Goal: Entertainment & Leisure: Browse casually

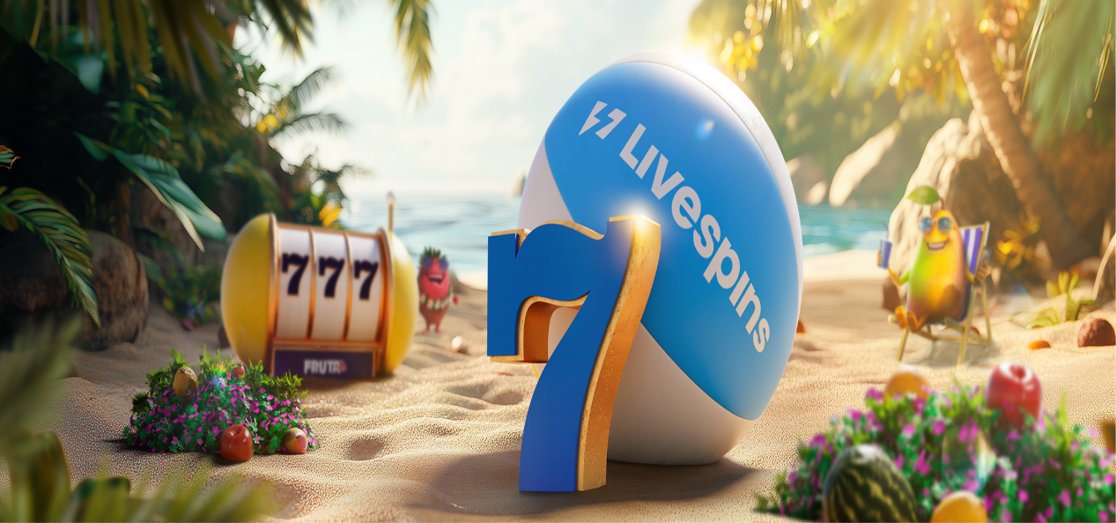
click at [93, 73] on button "Kirjaudu" at bounding box center [121, 64] width 57 height 18
click at [125, 73] on button "Kirjaudu" at bounding box center [121, 64] width 57 height 18
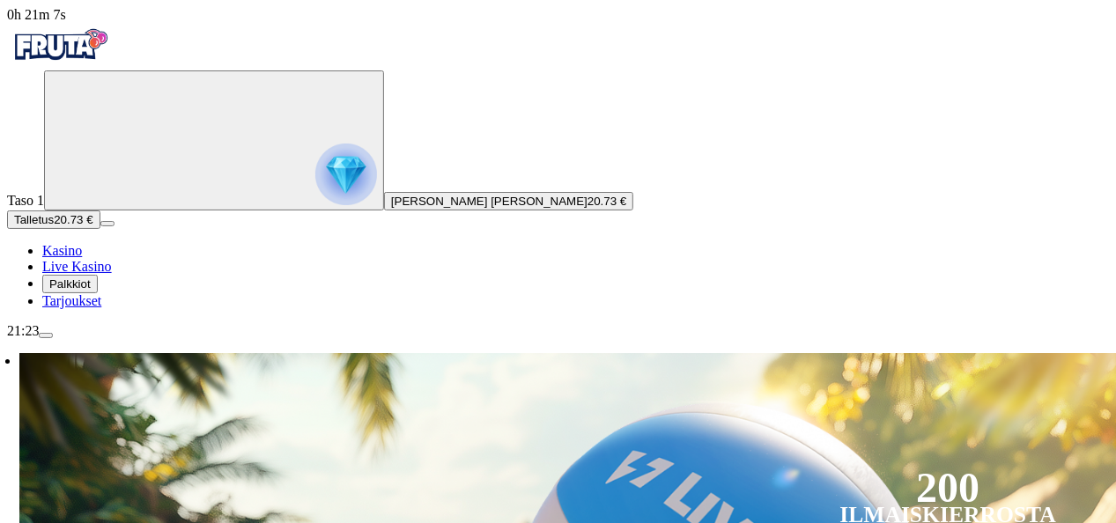
click at [391, 208] on span "[PERSON_NAME] [PERSON_NAME]" at bounding box center [489, 201] width 196 height 13
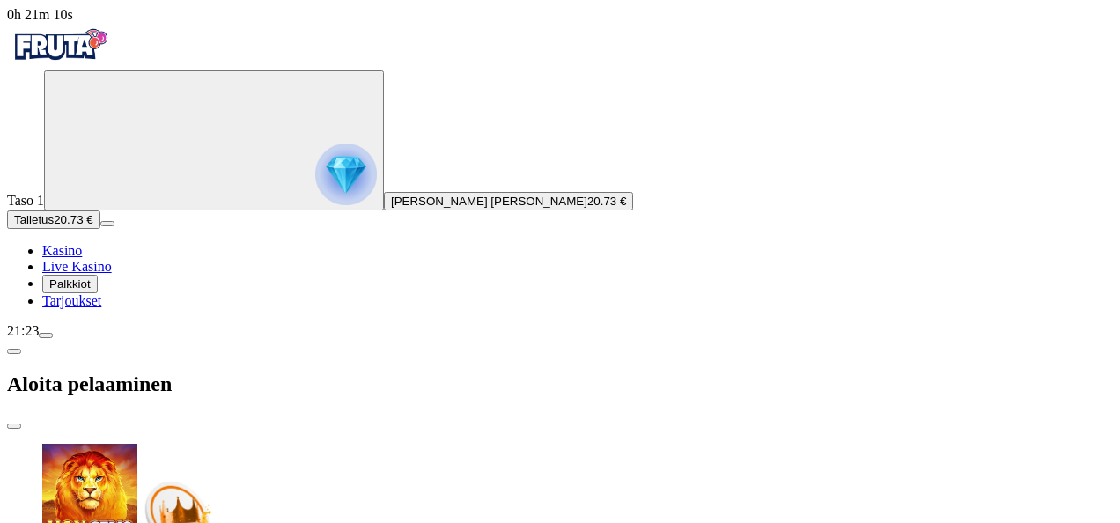
scroll to position [66, 0]
click at [14, 426] on span "close icon" at bounding box center [14, 426] width 0 height 0
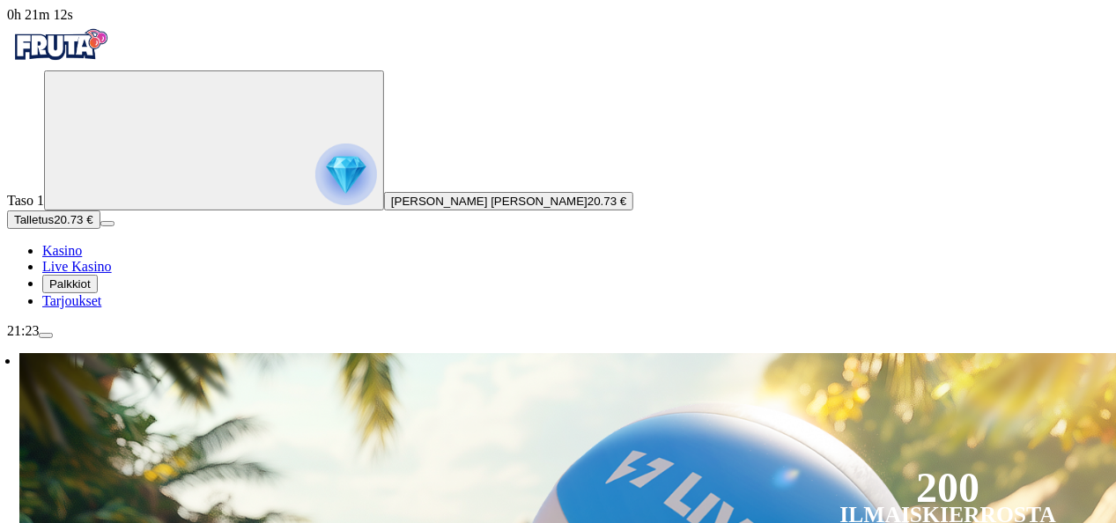
click at [100, 229] on button "Talletus 20.73 €" at bounding box center [53, 219] width 93 height 18
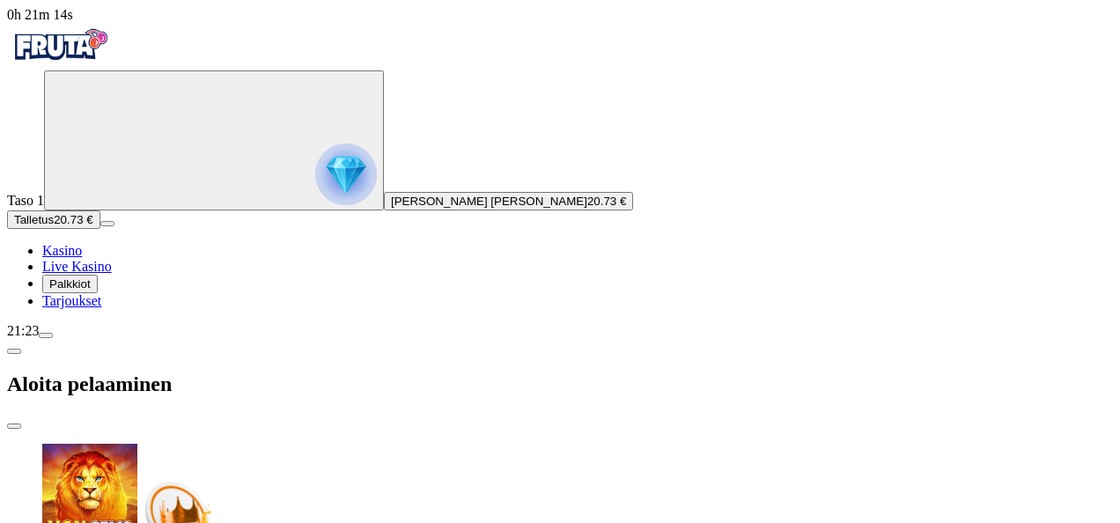
click at [391, 208] on span "[PERSON_NAME] [PERSON_NAME]" at bounding box center [489, 201] width 196 height 13
click at [93, 205] on circle "Primary" at bounding box center [183, 139] width 180 height 180
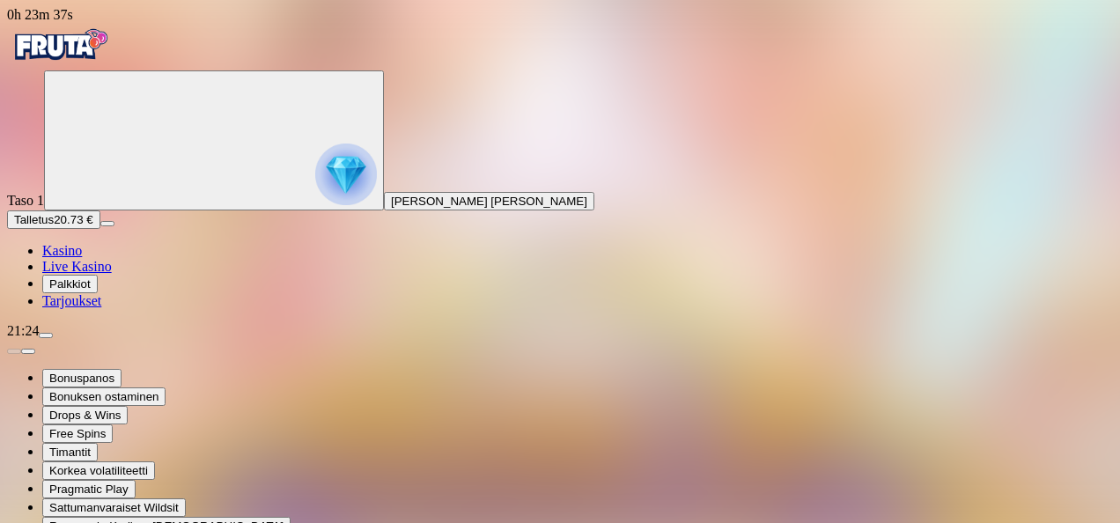
click at [60, 210] on button "Primary" at bounding box center [214, 140] width 340 height 140
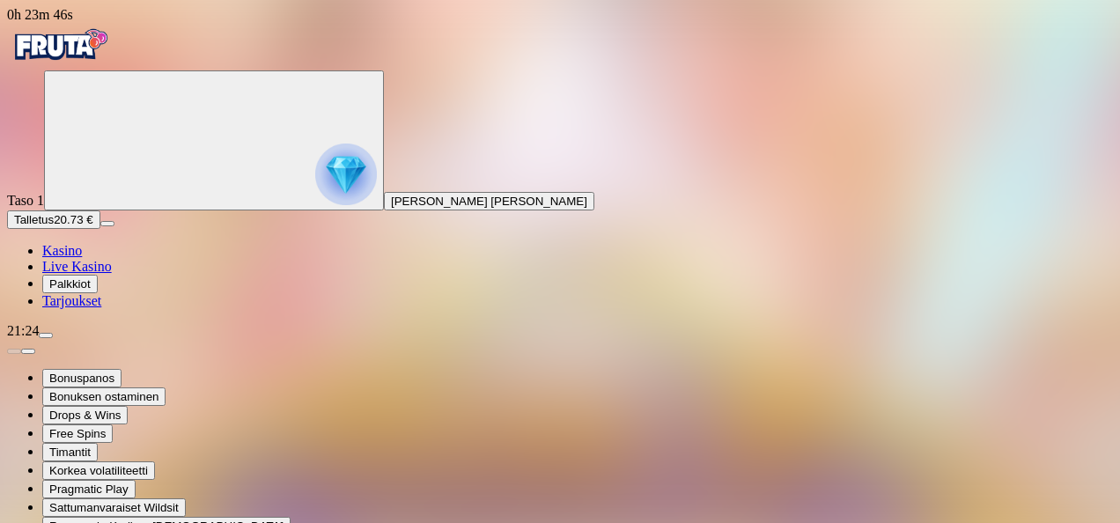
click at [82, 258] on span "Kasino" at bounding box center [62, 250] width 40 height 15
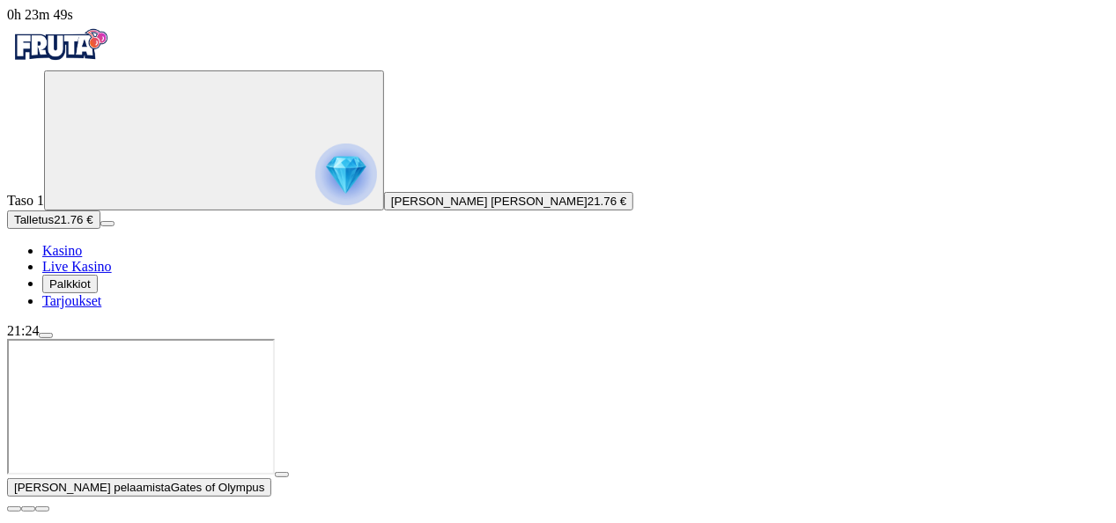
click at [14, 509] on span "close icon" at bounding box center [14, 509] width 0 height 0
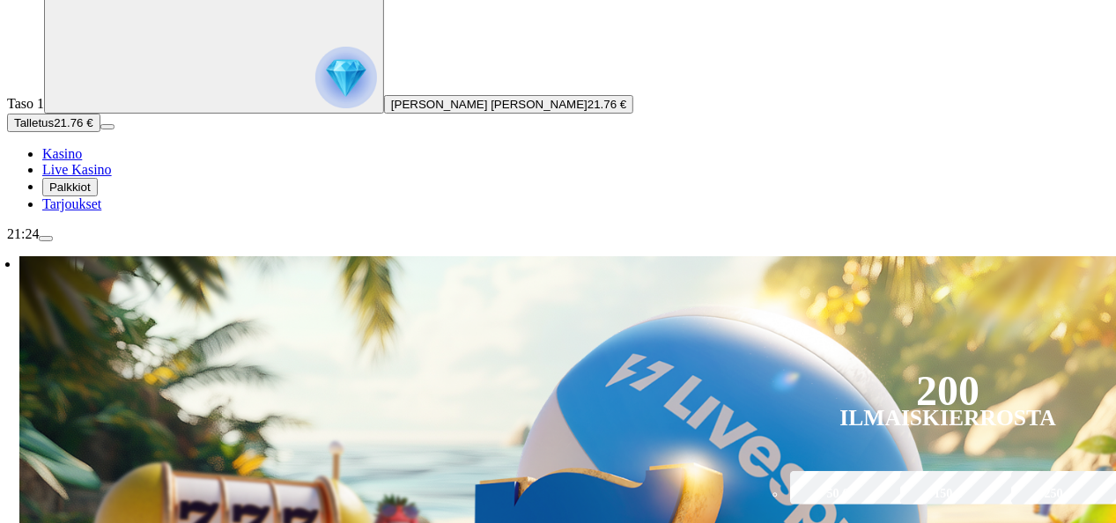
scroll to position [126, 0]
